Goal: Check status: Check status

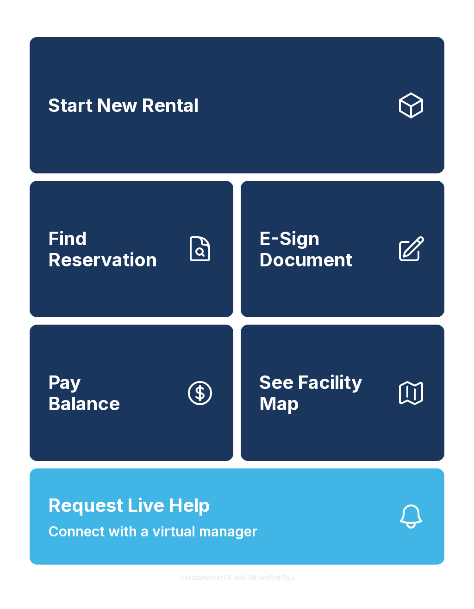
click at [188, 251] on icon at bounding box center [200, 250] width 30 height 30
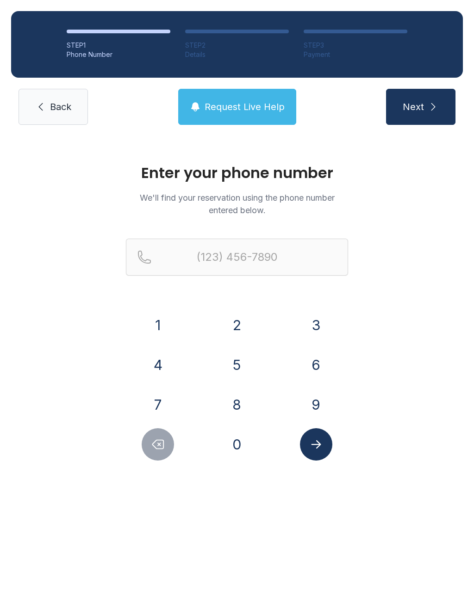
click at [159, 408] on button "7" at bounding box center [158, 405] width 32 height 32
click at [324, 322] on button "3" at bounding box center [316, 325] width 32 height 32
click at [174, 362] on button "4" at bounding box center [158, 365] width 32 height 32
click at [321, 360] on button "6" at bounding box center [316, 365] width 32 height 32
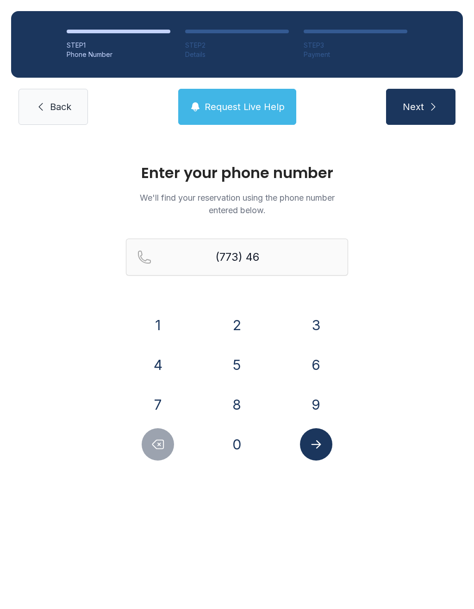
click at [316, 397] on button "9" at bounding box center [316, 405] width 32 height 32
click at [168, 387] on div "1 2 3 4 5 6 7 8 9 0" at bounding box center [237, 385] width 222 height 152
click at [319, 363] on button "6" at bounding box center [316, 365] width 32 height 32
click at [151, 439] on icon "Delete number" at bounding box center [158, 445] width 14 height 14
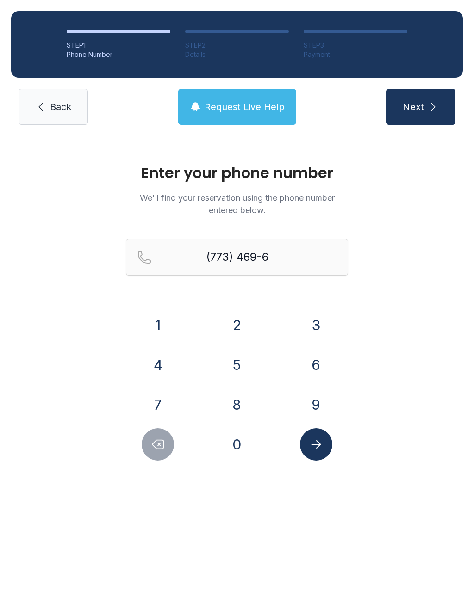
click at [151, 439] on icon "Delete number" at bounding box center [158, 445] width 14 height 14
click at [165, 323] on button "1" at bounding box center [158, 325] width 32 height 32
click at [169, 400] on button "7" at bounding box center [158, 405] width 32 height 32
click at [309, 365] on button "6" at bounding box center [316, 365] width 32 height 32
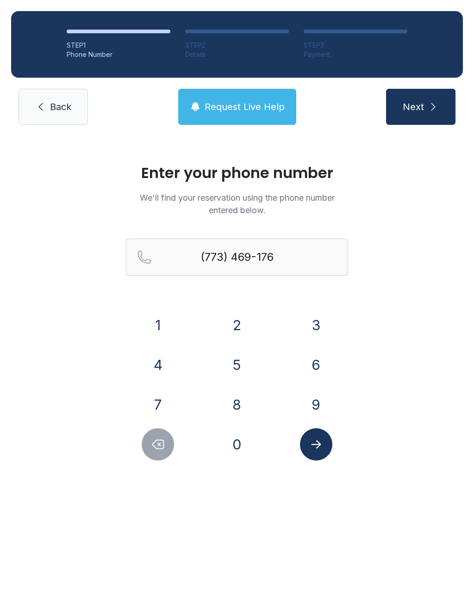
type input "[PHONE_NUMBER]"
click at [326, 451] on button "Submit lookup form" at bounding box center [316, 445] width 32 height 32
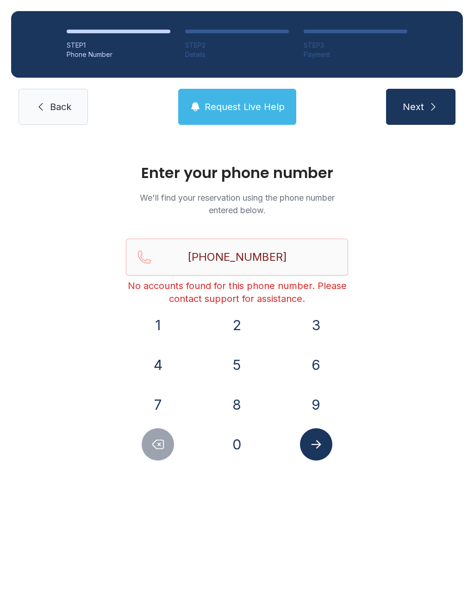
click at [61, 371] on div "Enter your phone number We'll find your reservation using the phone number ente…" at bounding box center [237, 317] width 474 height 362
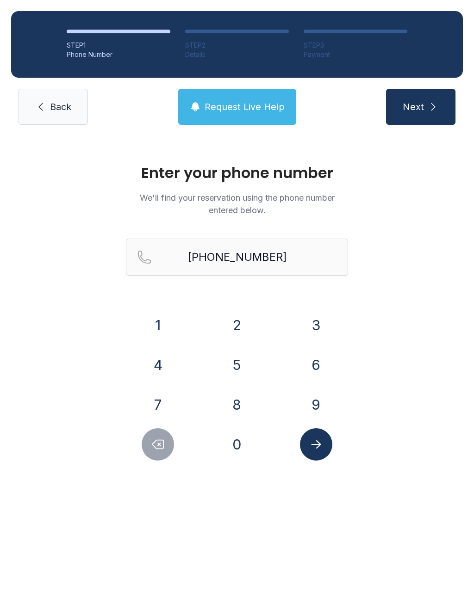
click at [312, 447] on icon "Submit lookup form" at bounding box center [316, 445] width 14 height 14
click at [319, 454] on button "Submit lookup form" at bounding box center [316, 445] width 32 height 32
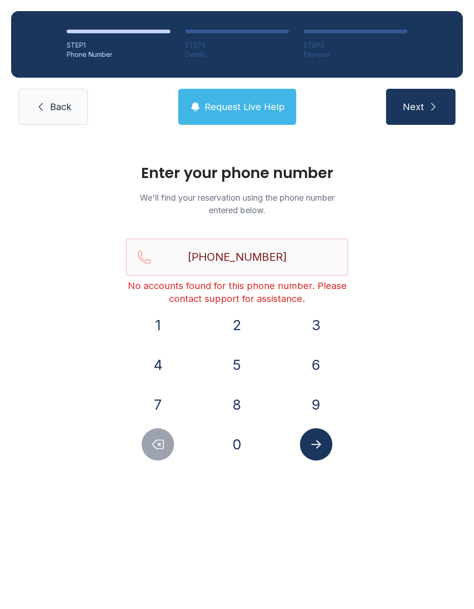
click at [2, 149] on div "Enter your phone number We'll find your reservation using the phone number ente…" at bounding box center [237, 317] width 474 height 362
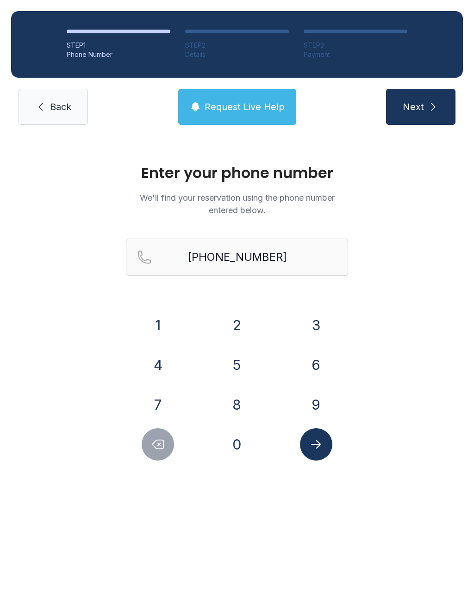
click at [428, 122] on button "Next" at bounding box center [420, 107] width 69 height 36
